Goal: Information Seeking & Learning: Learn about a topic

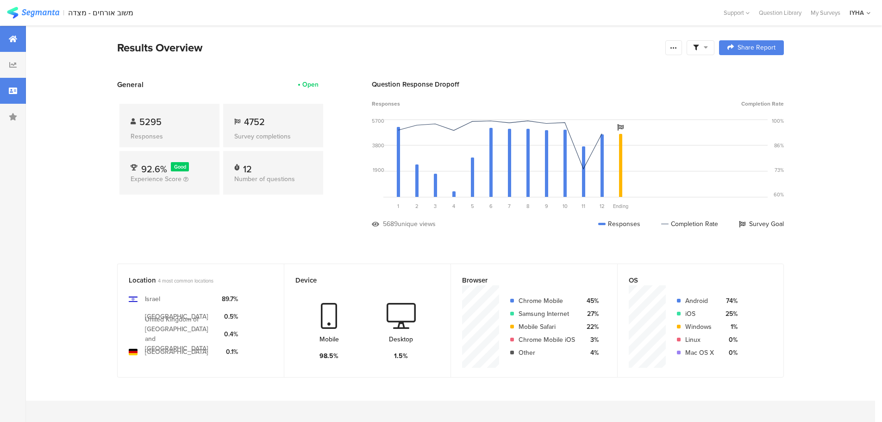
click at [11, 88] on icon at bounding box center [13, 90] width 8 height 7
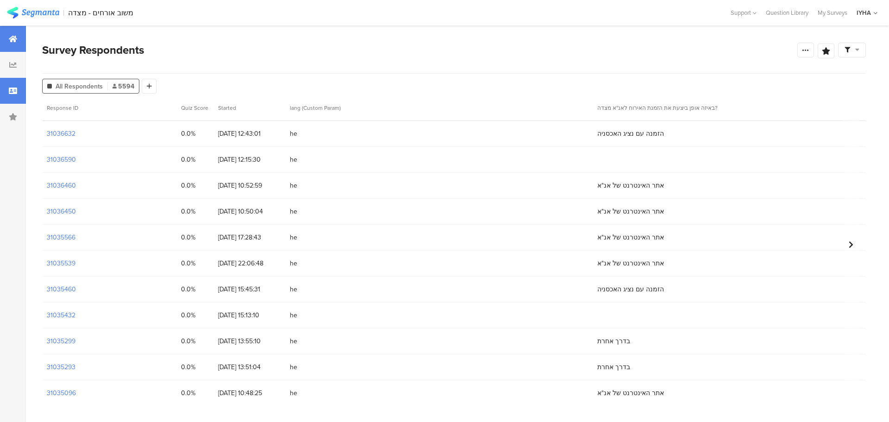
click at [16, 44] on div at bounding box center [13, 39] width 26 height 26
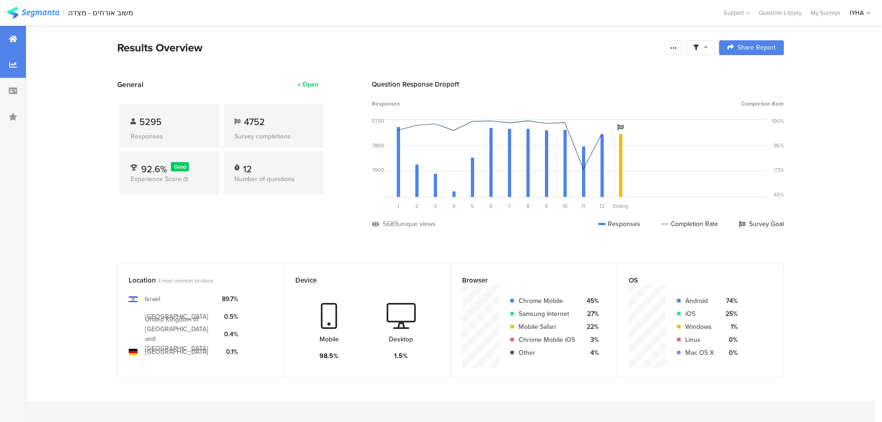
click at [3, 69] on div at bounding box center [13, 65] width 26 height 26
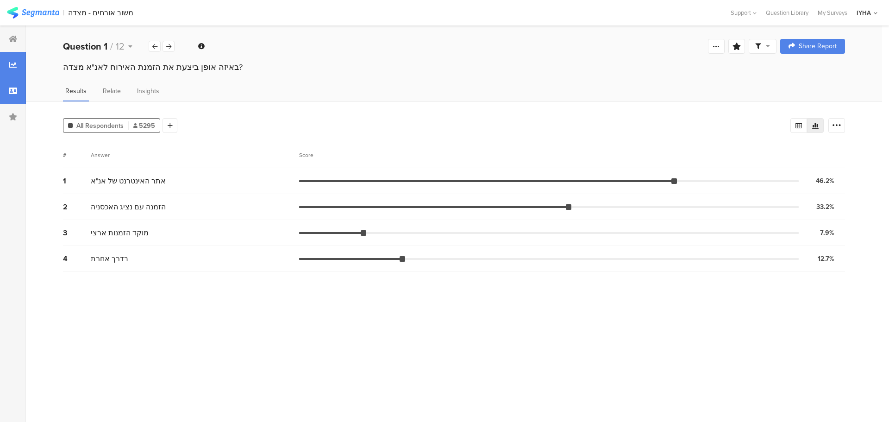
click at [16, 91] on icon at bounding box center [13, 90] width 8 height 7
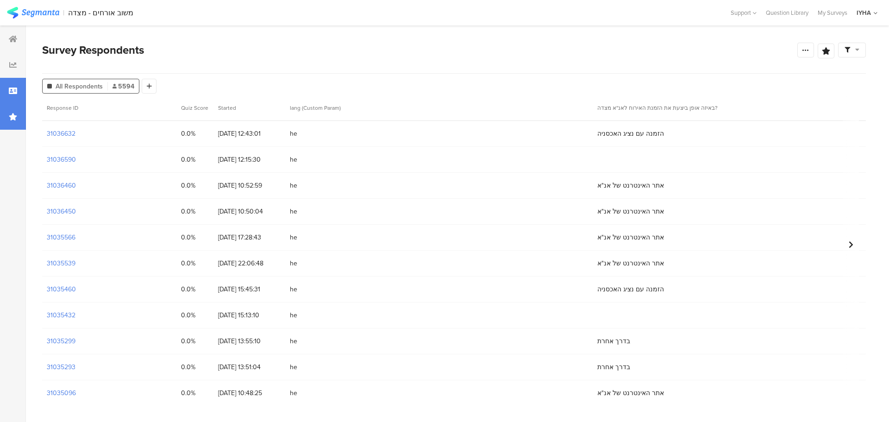
click at [9, 115] on icon at bounding box center [13, 116] width 8 height 7
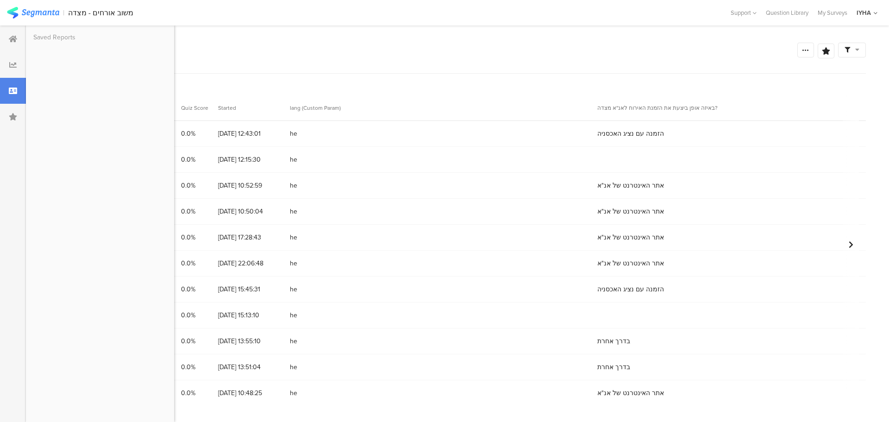
click at [19, 93] on div at bounding box center [13, 91] width 26 height 26
click at [9, 118] on icon at bounding box center [13, 116] width 8 height 7
click at [852, 244] on icon at bounding box center [850, 244] width 5 height 7
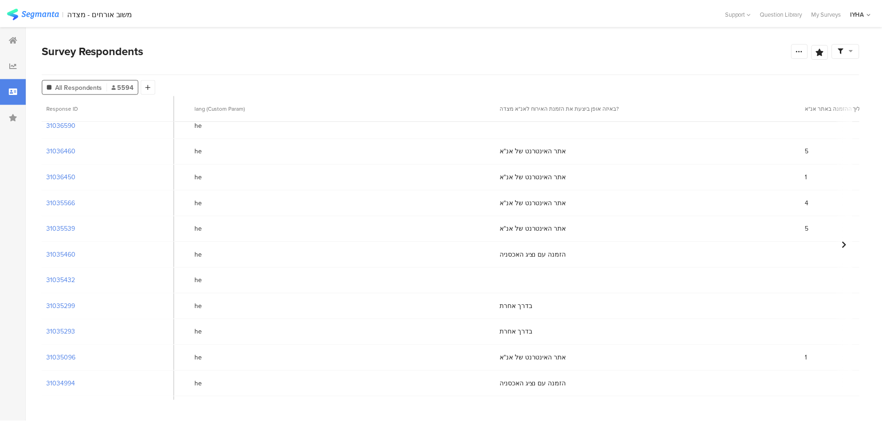
scroll to position [0, 94]
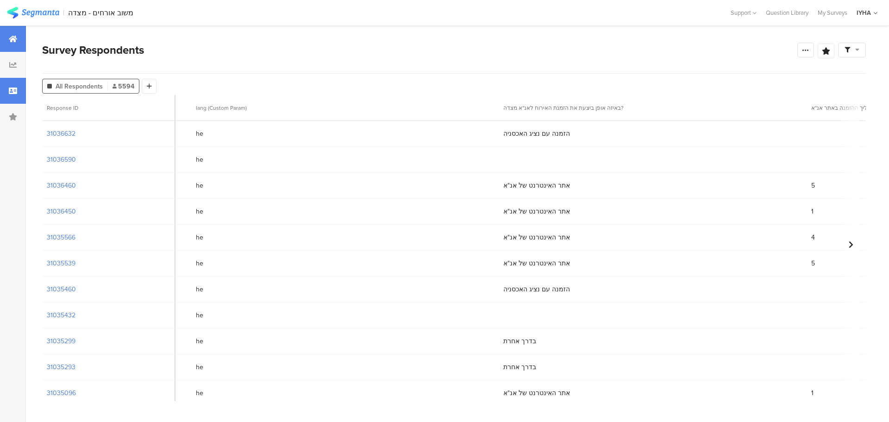
click at [20, 44] on div at bounding box center [13, 39] width 26 height 26
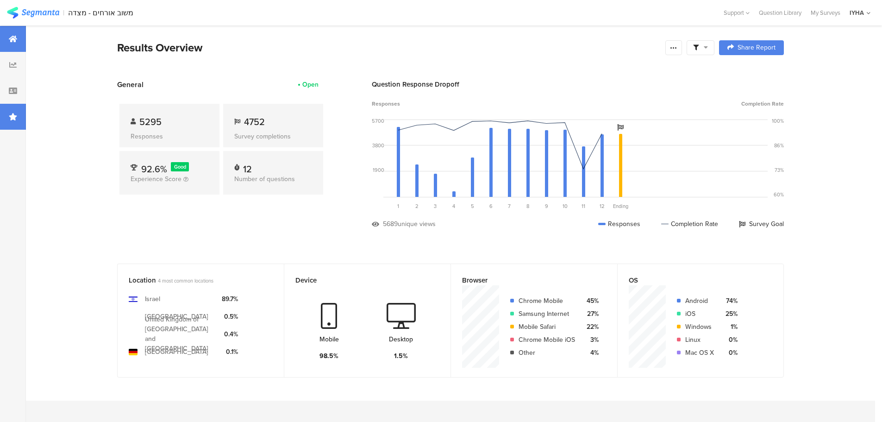
click at [5, 117] on div at bounding box center [13, 117] width 26 height 26
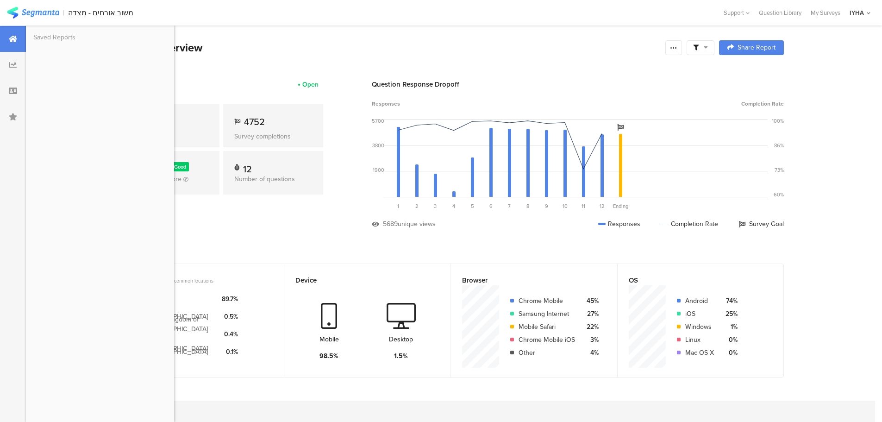
click at [5, 117] on div at bounding box center [13, 117] width 26 height 26
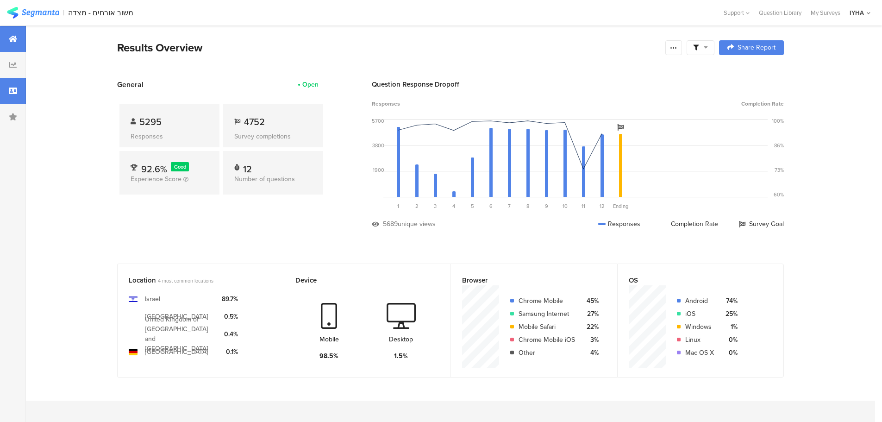
click at [13, 103] on div at bounding box center [13, 91] width 26 height 26
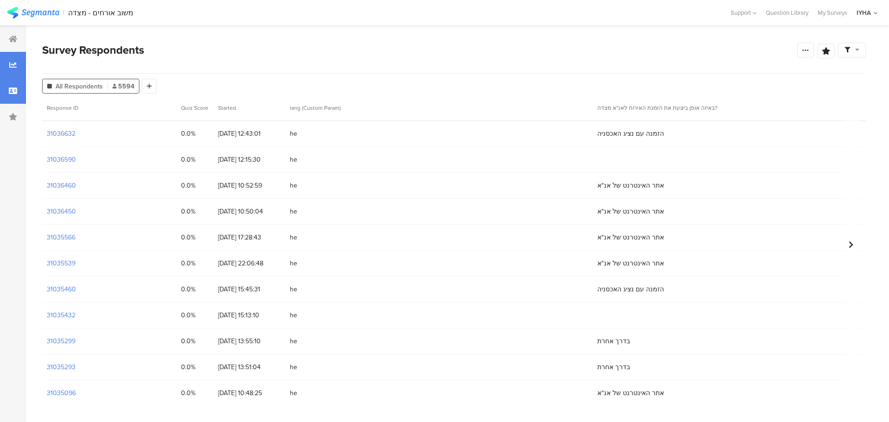
click at [16, 68] on icon at bounding box center [12, 64] width 7 height 7
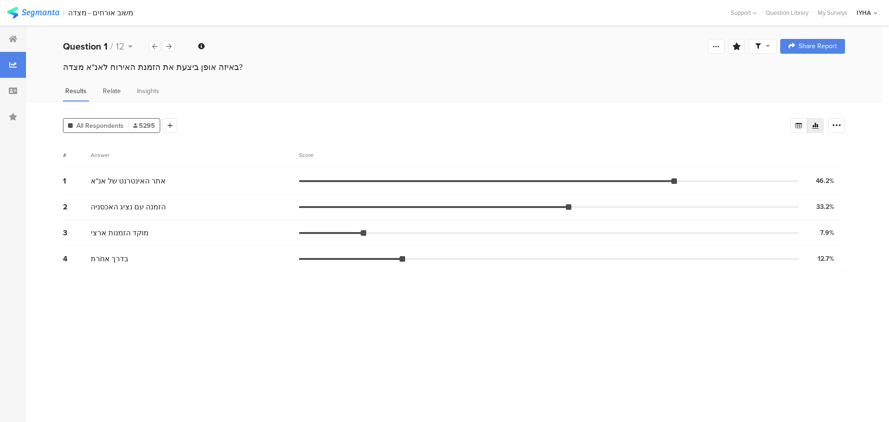
click at [114, 88] on span "Relate" at bounding box center [112, 91] width 18 height 10
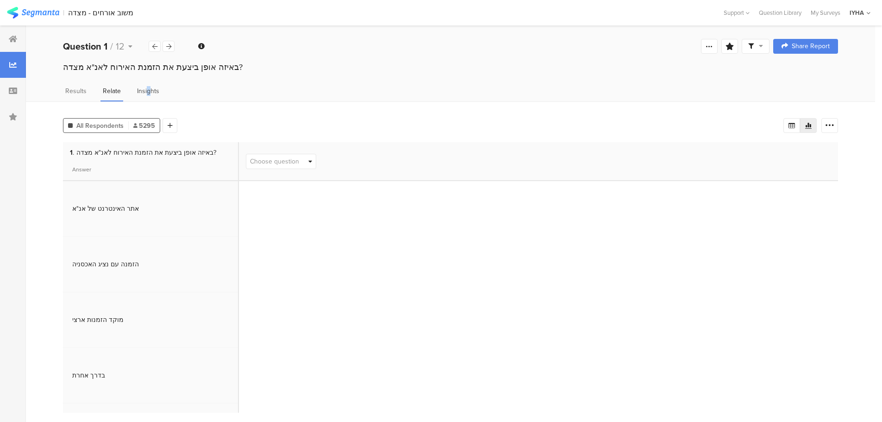
click at [149, 93] on span "Insights" at bounding box center [148, 91] width 22 height 10
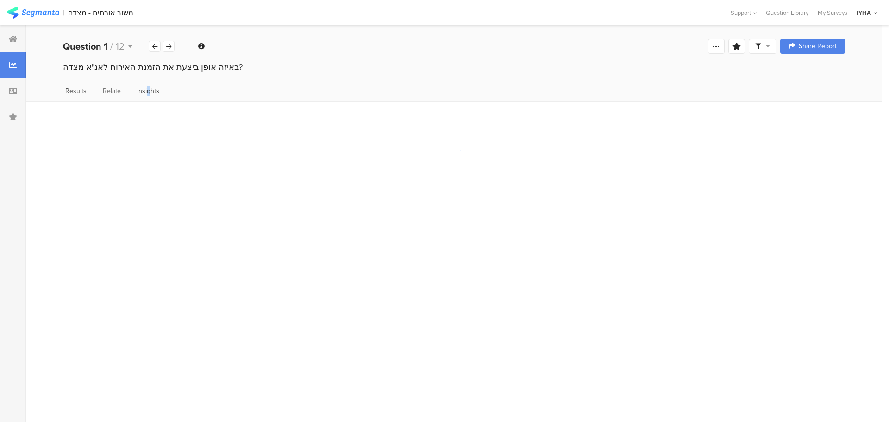
click at [73, 91] on span "Results" at bounding box center [75, 91] width 21 height 10
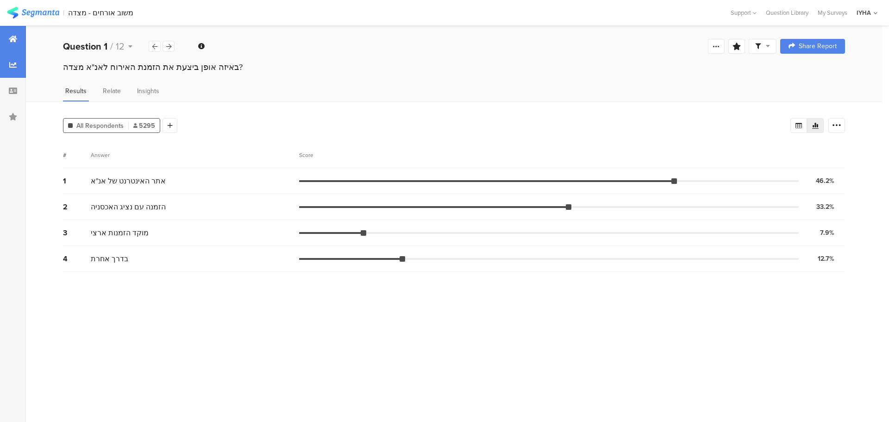
click at [11, 39] on icon at bounding box center [13, 38] width 8 height 7
